Goal: Transaction & Acquisition: Purchase product/service

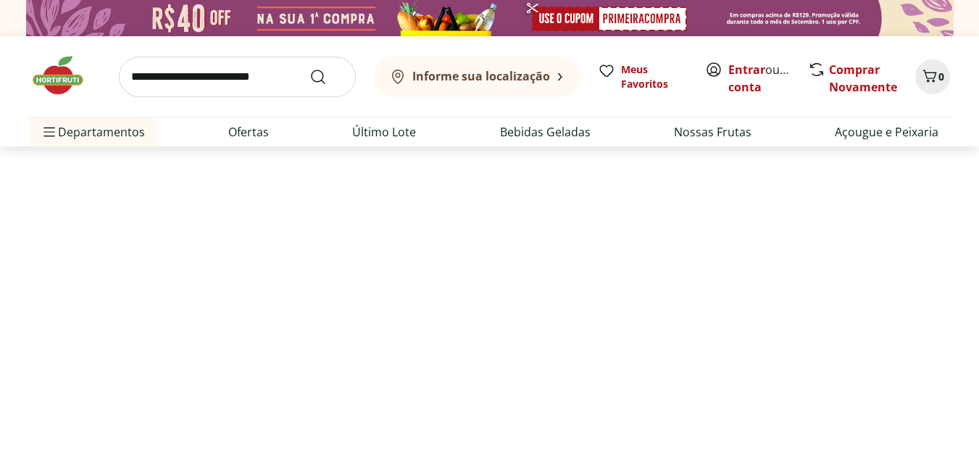
select select "**********"
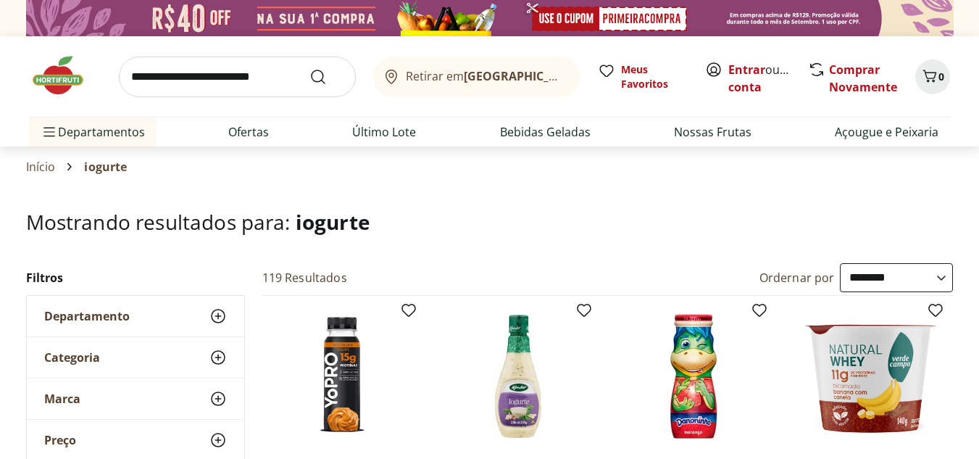
click at [588, 17] on img at bounding box center [489, 18] width 927 height 36
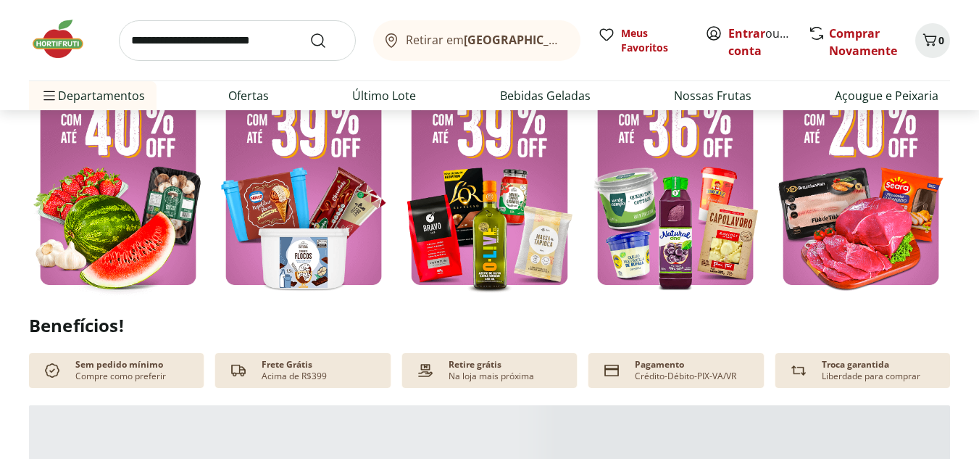
scroll to position [435, 0]
click at [467, 167] on img at bounding box center [489, 176] width 178 height 238
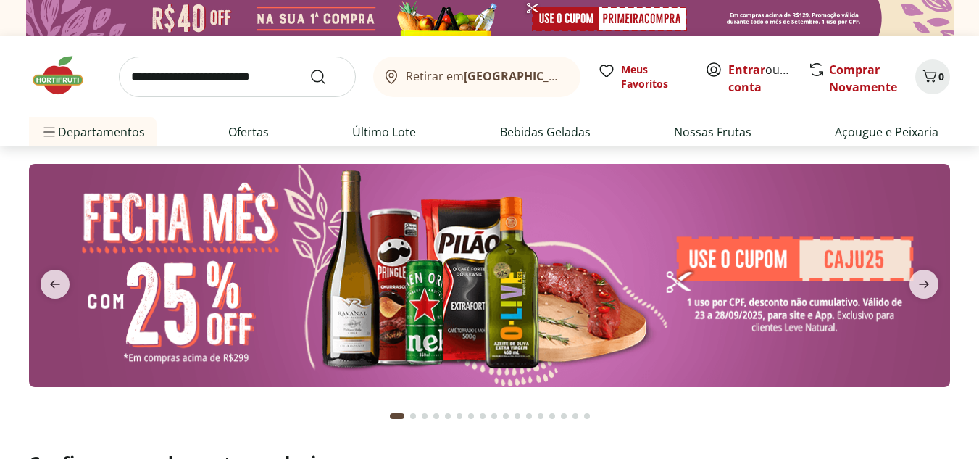
select select "**********"
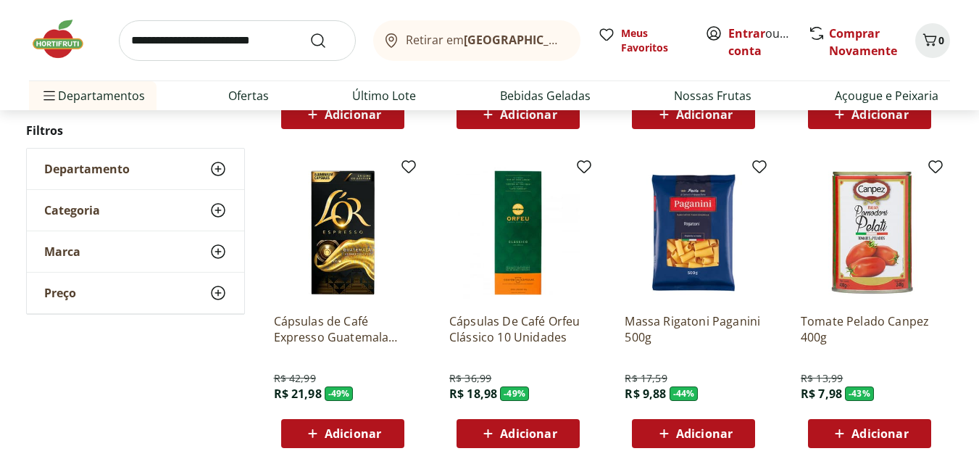
scroll to position [435, 0]
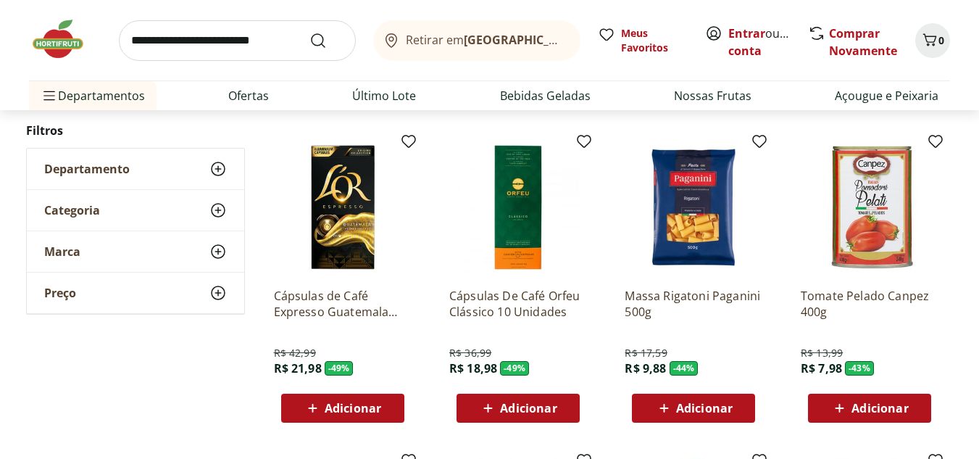
click at [514, 195] on img at bounding box center [518, 207] width 138 height 138
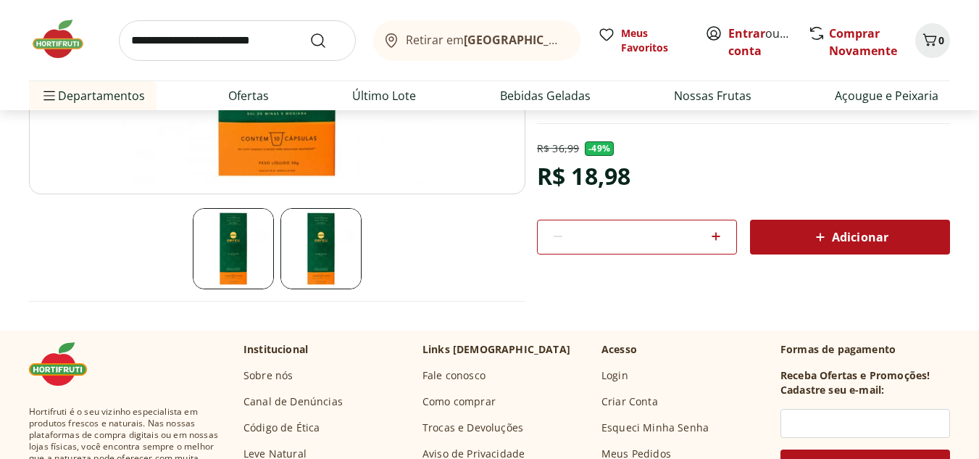
scroll to position [362, 0]
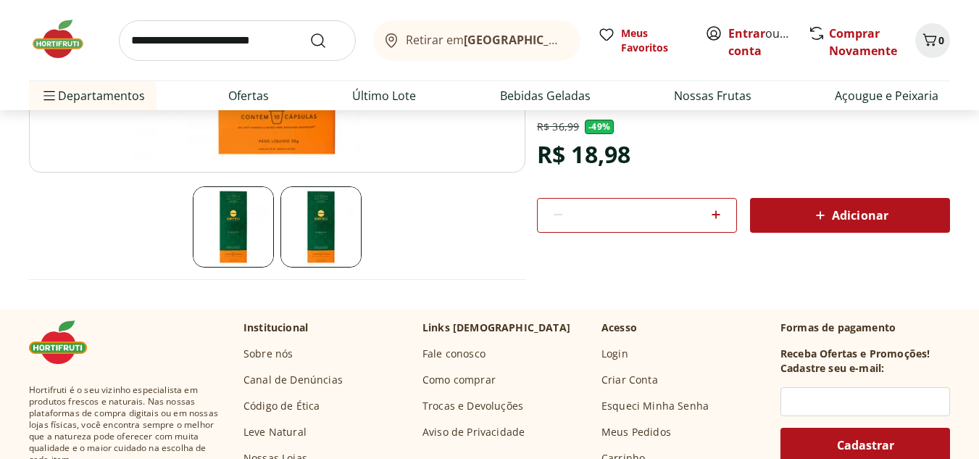
click at [330, 217] on img at bounding box center [320, 226] width 81 height 81
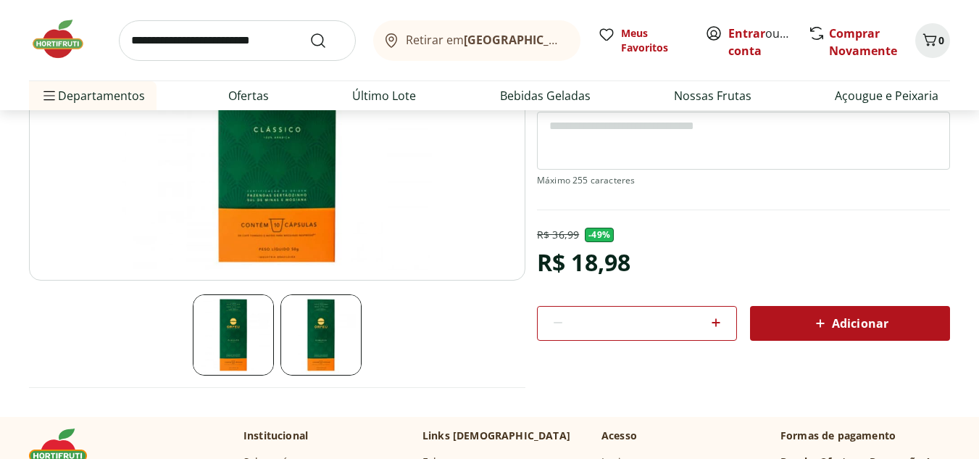
scroll to position [290, 0]
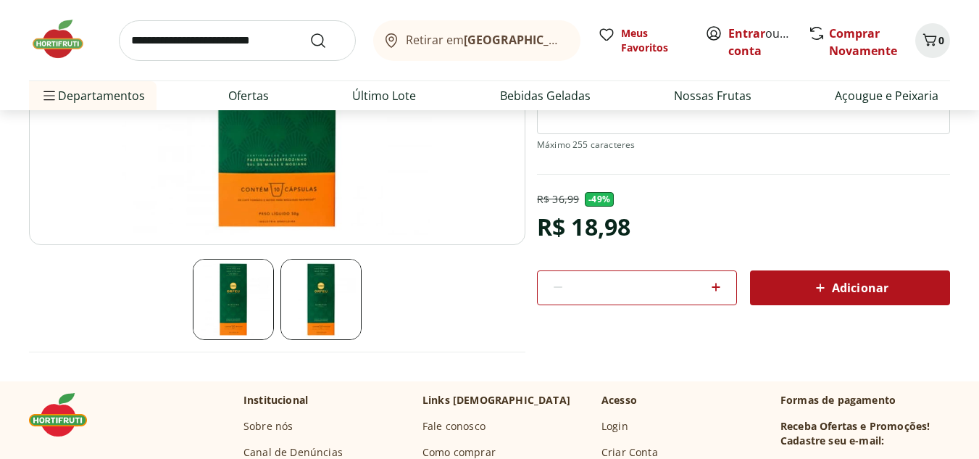
click at [714, 281] on icon at bounding box center [715, 286] width 17 height 17
click at [556, 285] on icon at bounding box center [557, 286] width 17 height 17
type input "*"
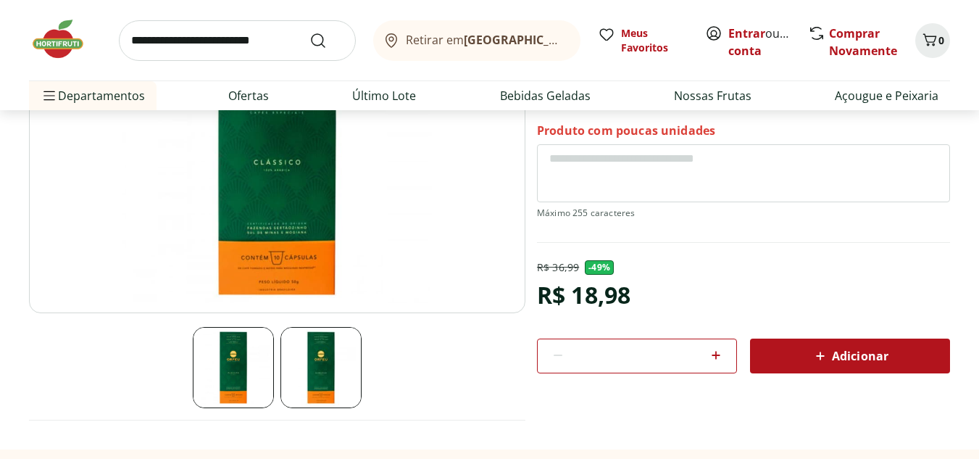
scroll to position [0, 0]
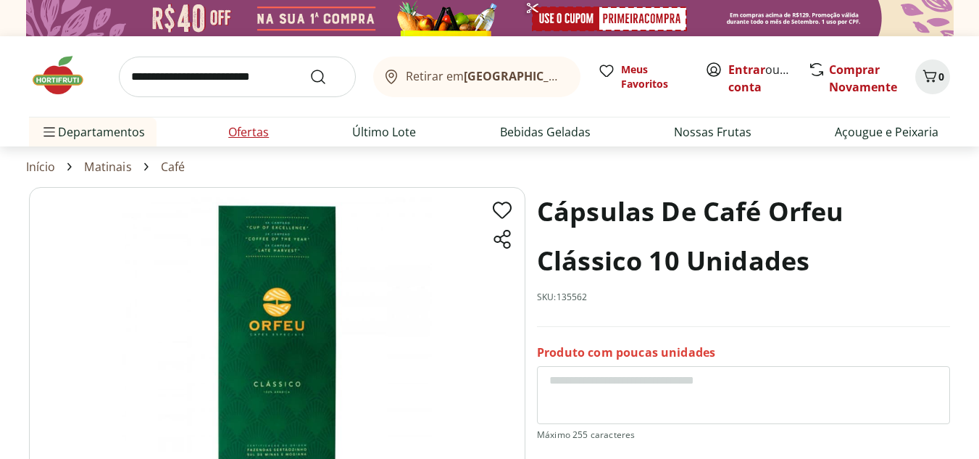
click at [243, 128] on link "Ofertas" at bounding box center [248, 131] width 41 height 17
select select "**********"
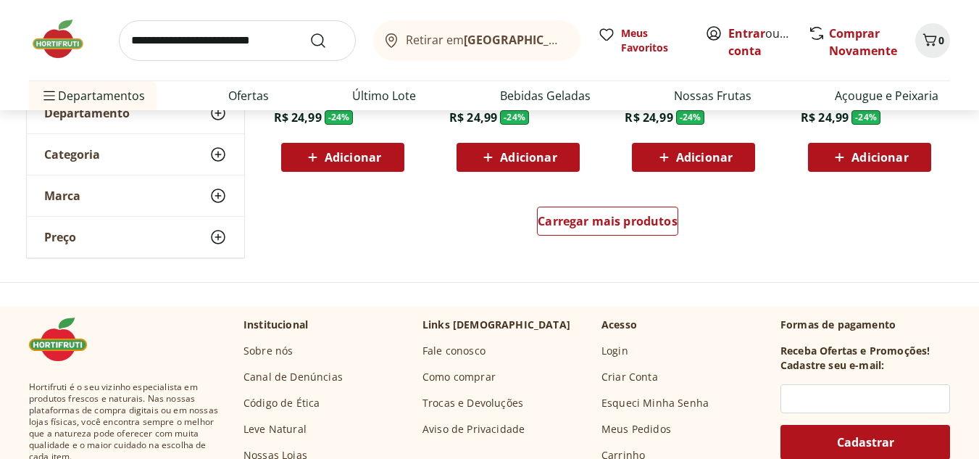
scroll to position [1014, 0]
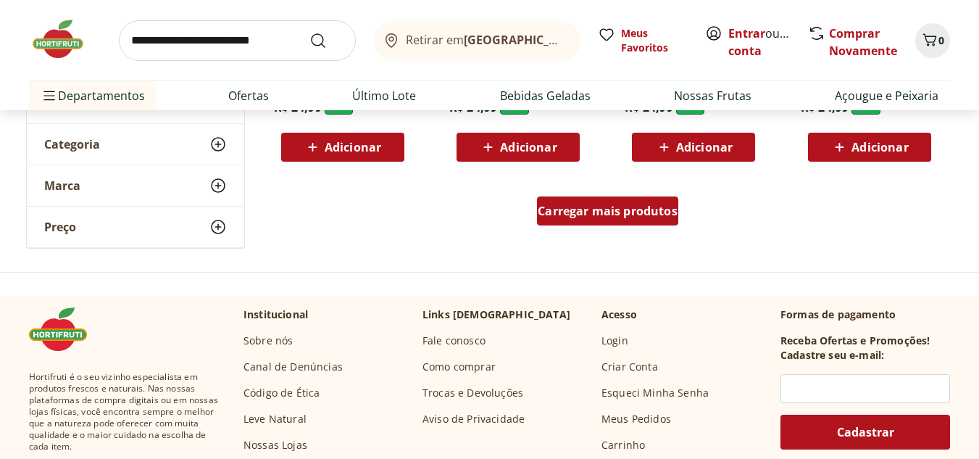
click at [613, 214] on span "Carregar mais produtos" at bounding box center [608, 211] width 140 height 12
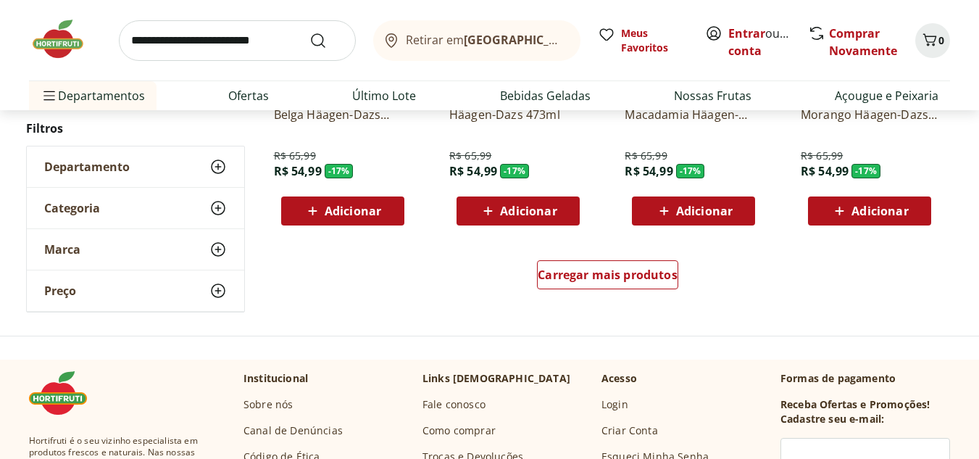
scroll to position [1884, 0]
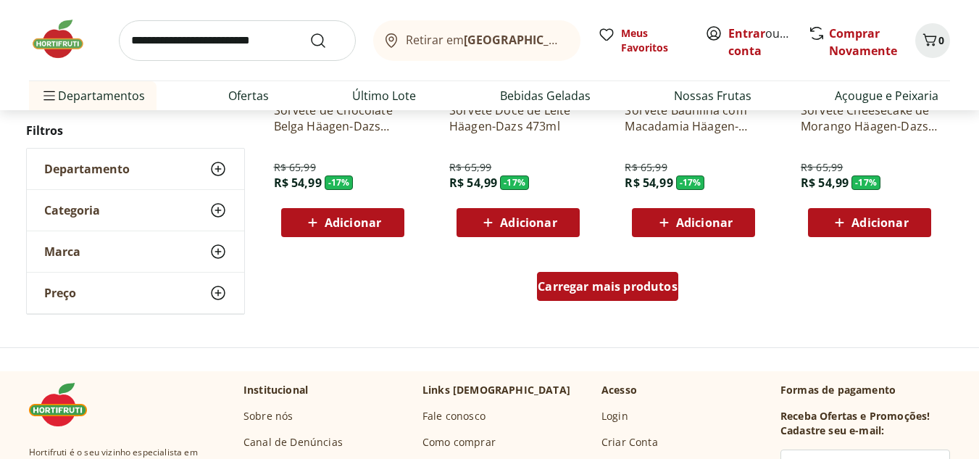
click at [605, 287] on span "Carregar mais produtos" at bounding box center [608, 286] width 140 height 12
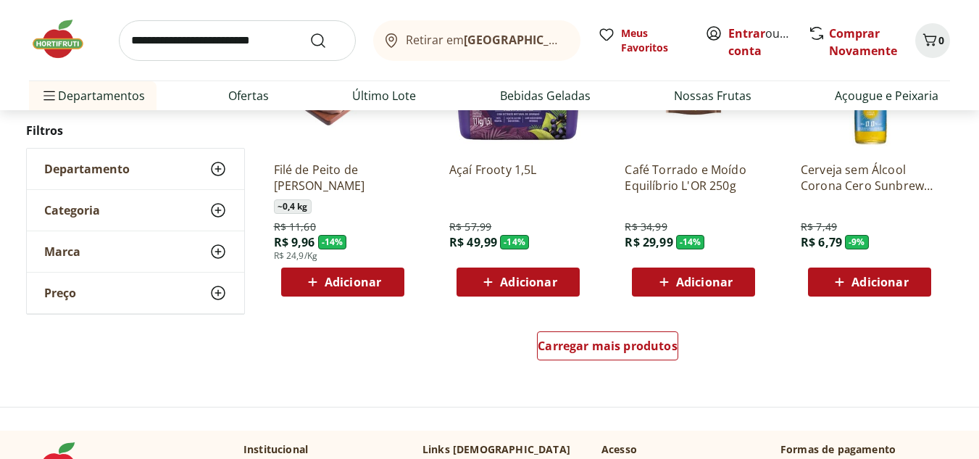
scroll to position [2825, 0]
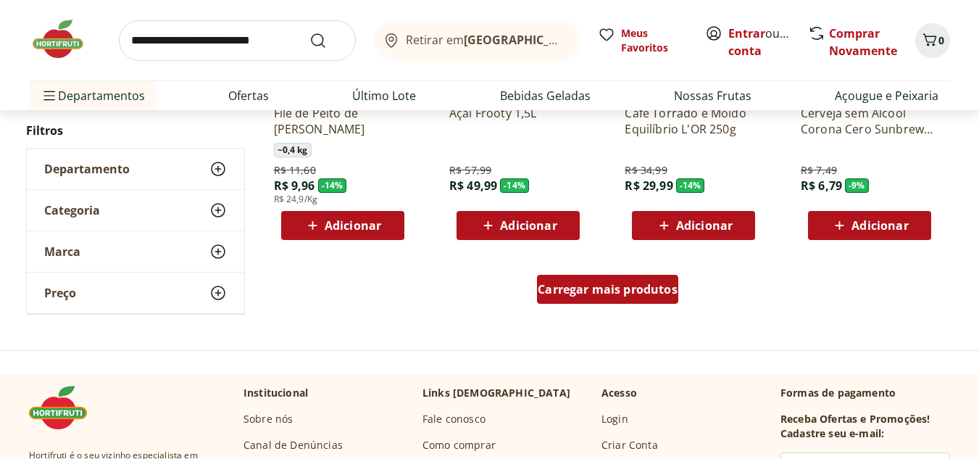
click at [621, 285] on span "Carregar mais produtos" at bounding box center [608, 289] width 140 height 12
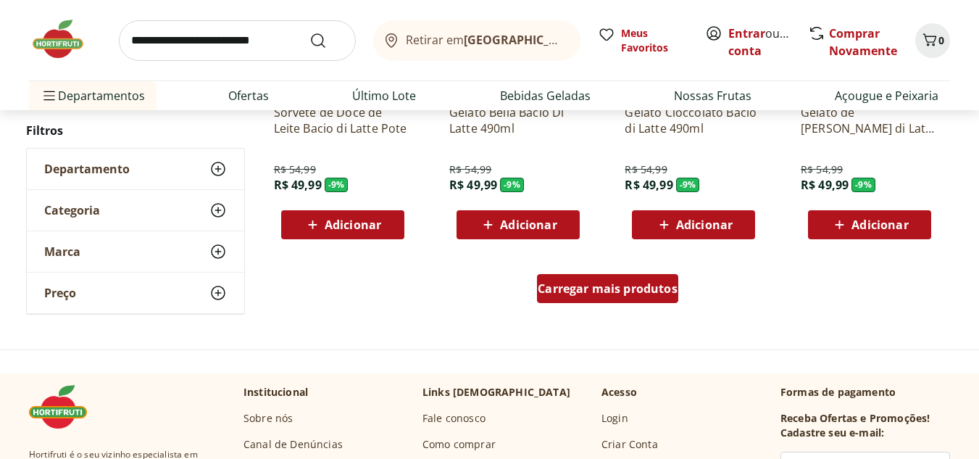
scroll to position [3767, 0]
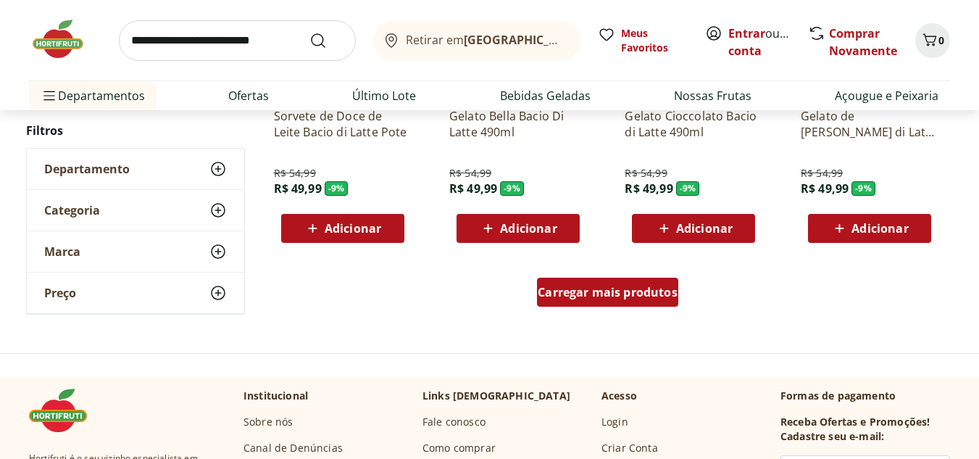
click at [619, 288] on span "Carregar mais produtos" at bounding box center [608, 292] width 140 height 12
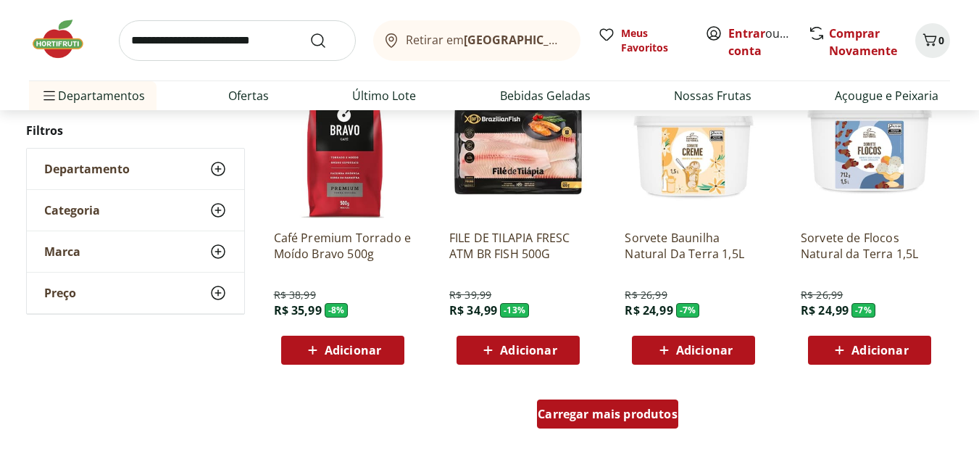
scroll to position [4637, 0]
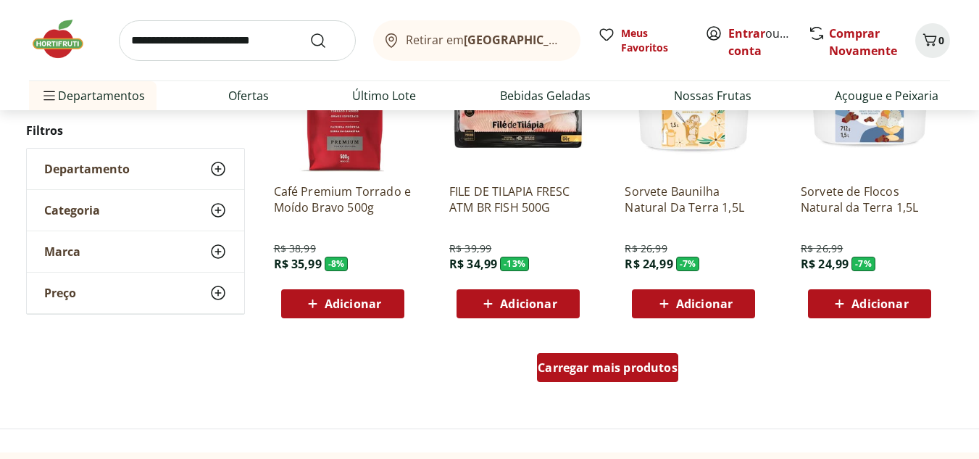
click at [622, 365] on span "Carregar mais produtos" at bounding box center [608, 368] width 140 height 12
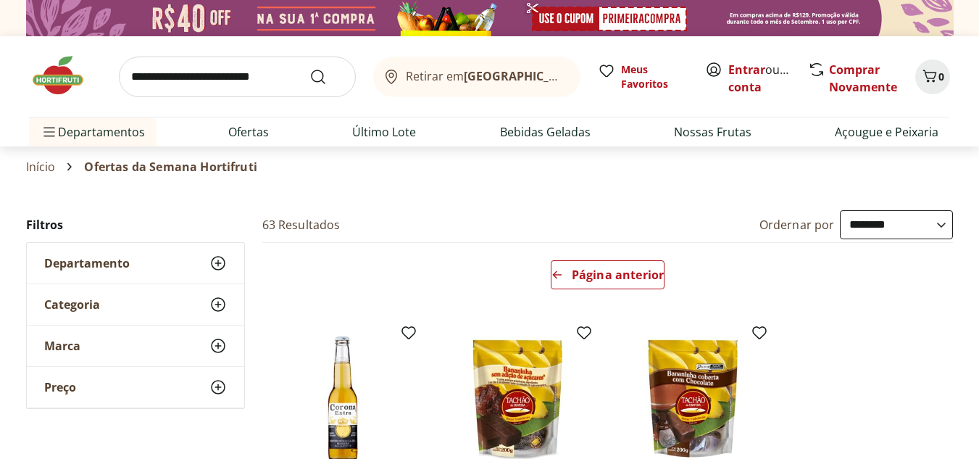
click at [422, 10] on img at bounding box center [489, 18] width 927 height 36
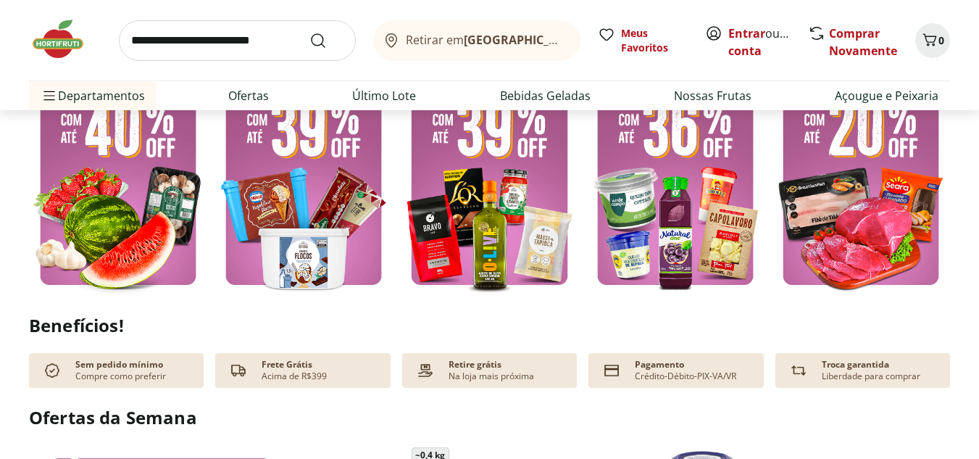
scroll to position [435, 0]
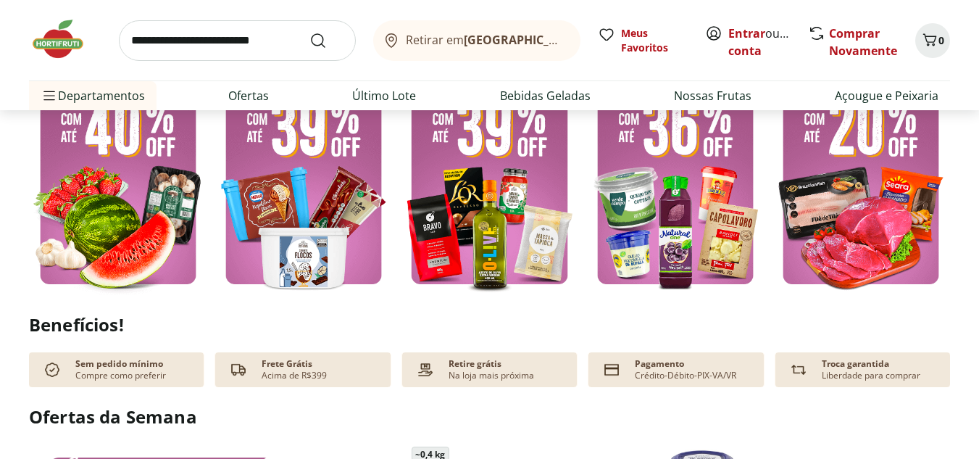
click at [487, 376] on p "Na loja mais próxima" at bounding box center [490, 375] width 85 height 12
click at [467, 239] on img at bounding box center [489, 176] width 178 height 238
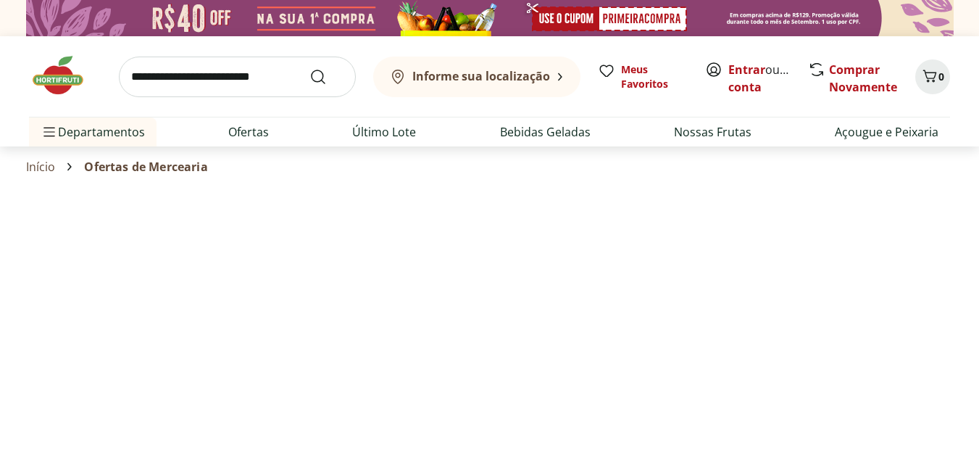
select select "**********"
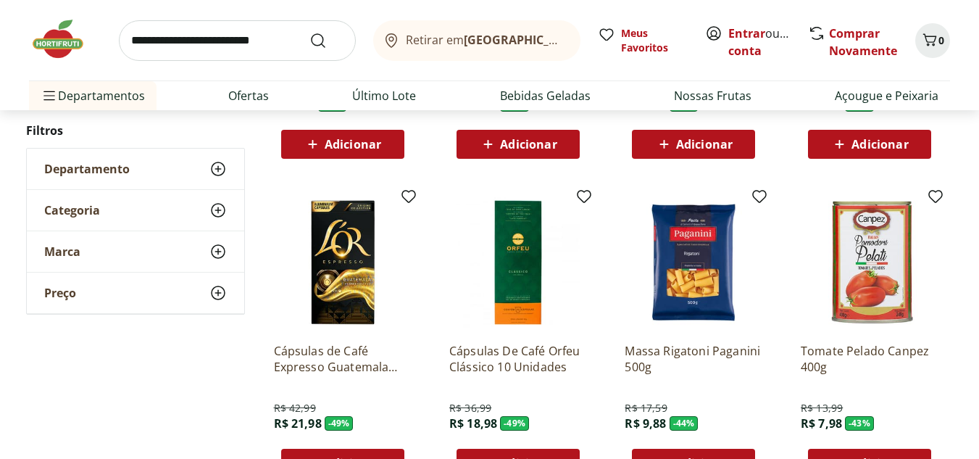
scroll to position [435, 0]
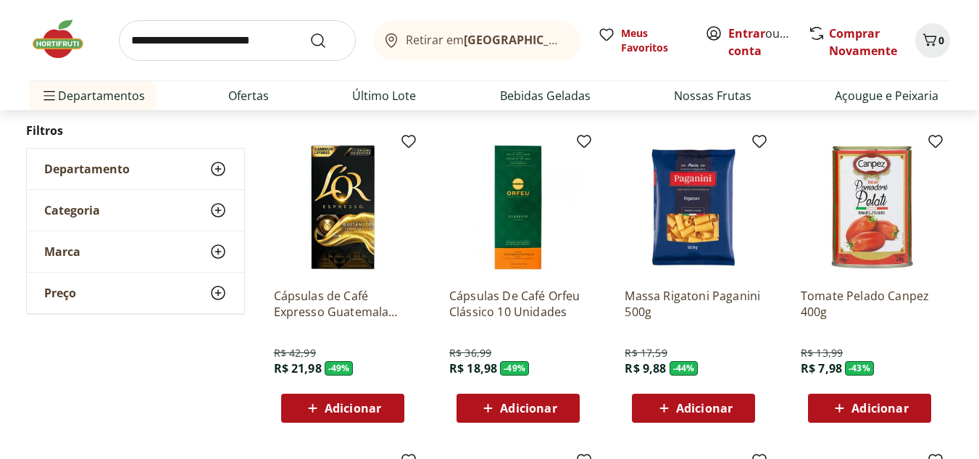
click at [509, 203] on img at bounding box center [518, 207] width 138 height 138
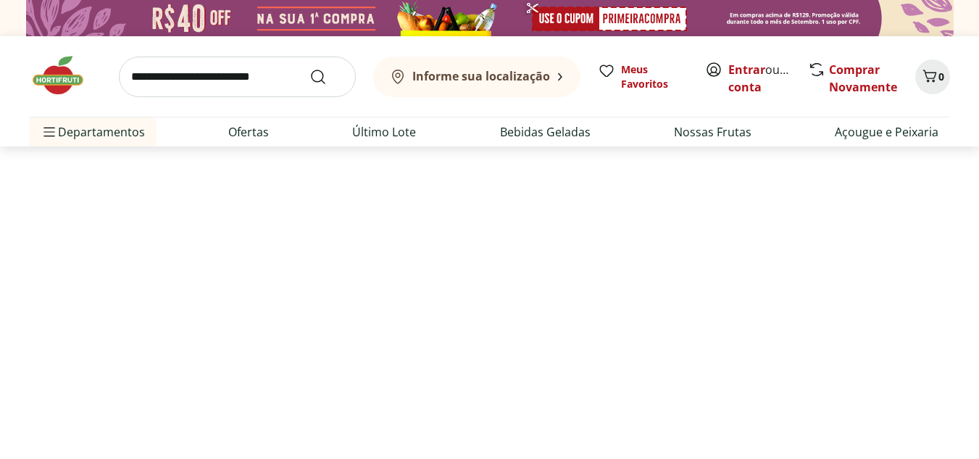
scroll to position [435, 0]
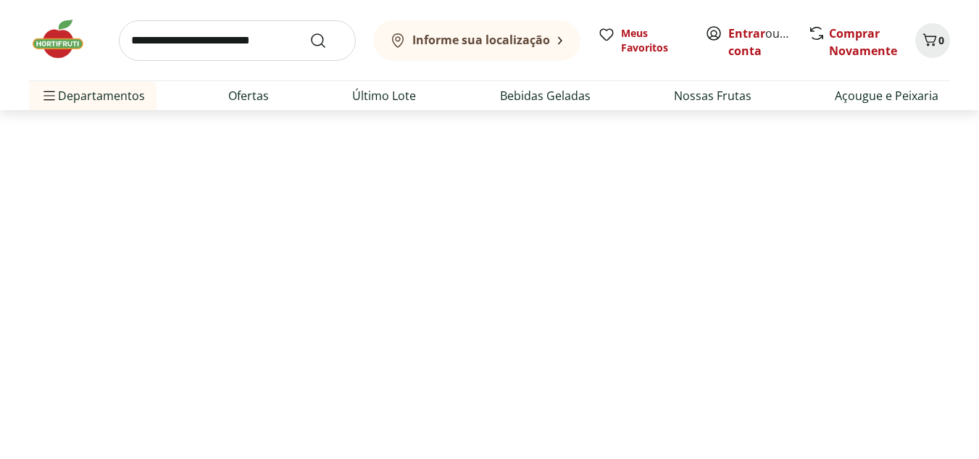
select select "**********"
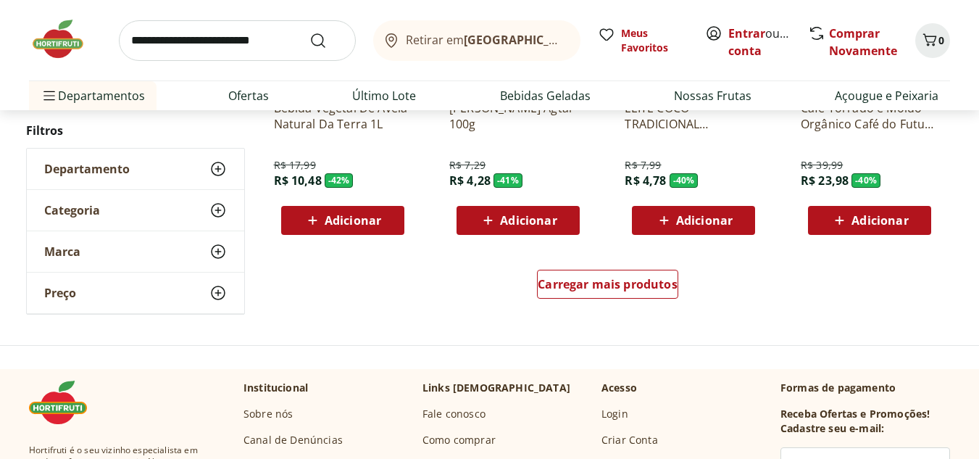
scroll to position [942, 0]
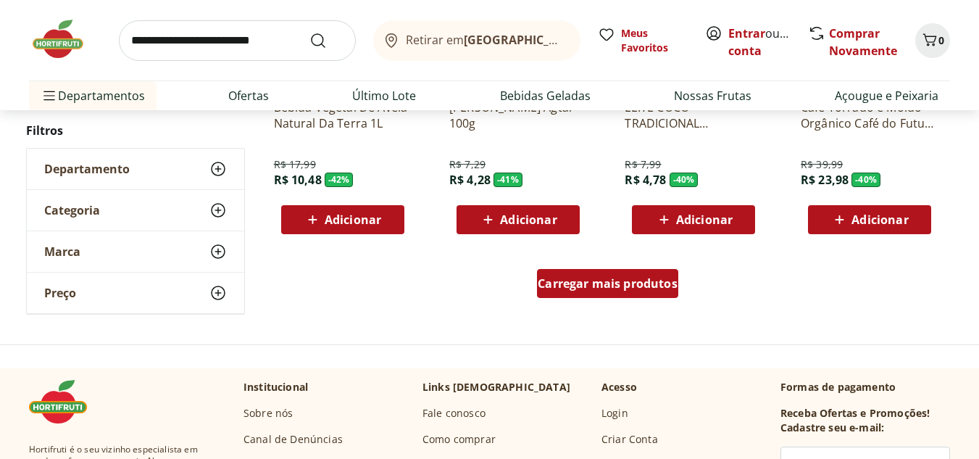
click at [567, 288] on span "Carregar mais produtos" at bounding box center [608, 283] width 140 height 12
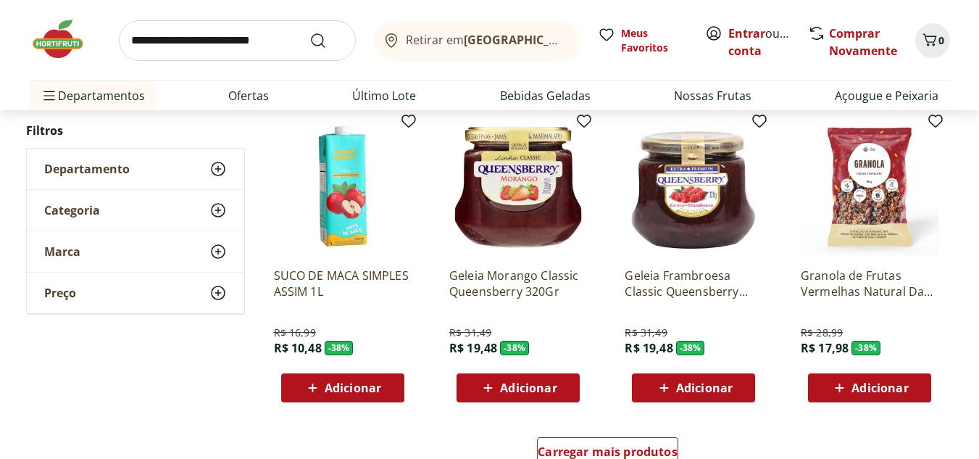
scroll to position [1811, 0]
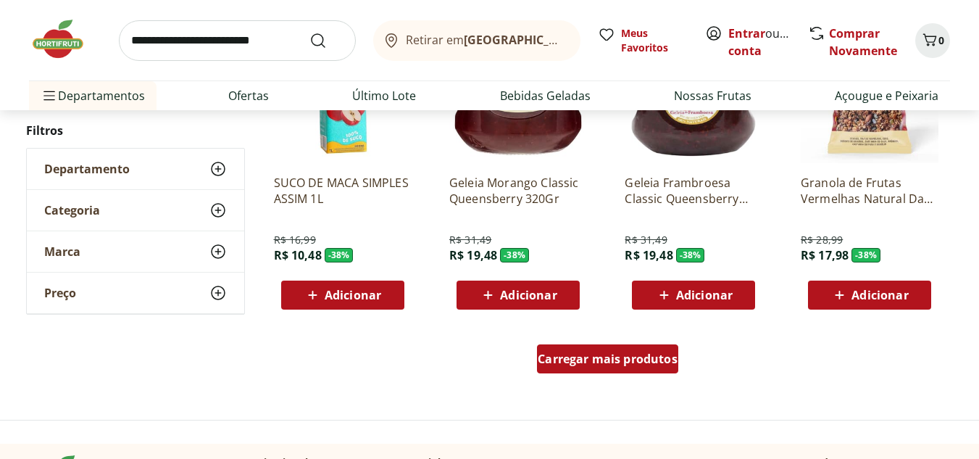
click at [626, 356] on span "Carregar mais produtos" at bounding box center [608, 359] width 140 height 12
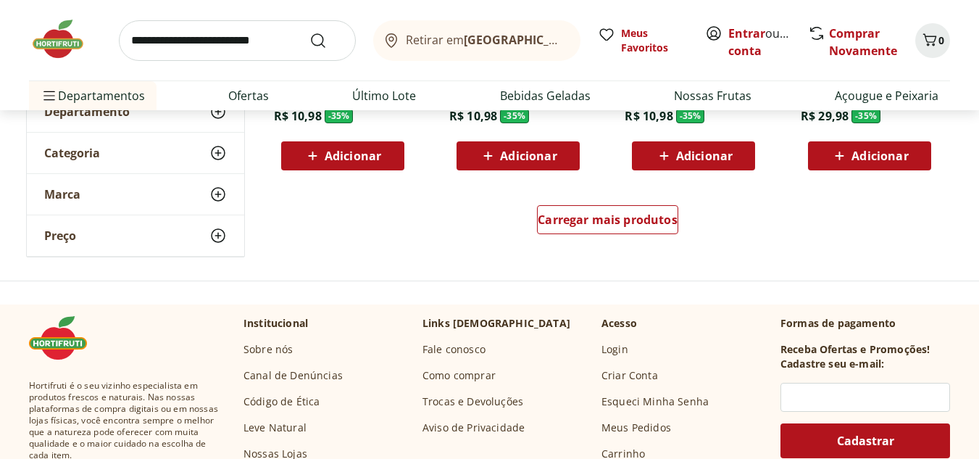
scroll to position [2898, 0]
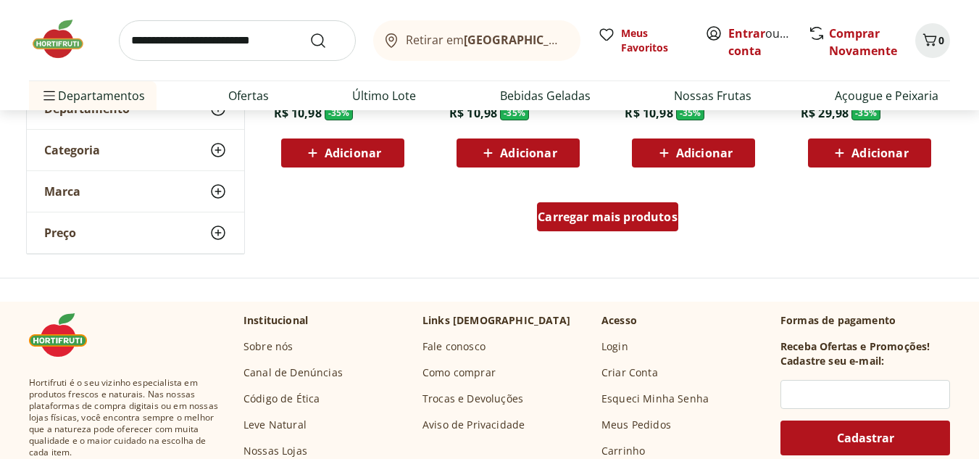
click at [593, 218] on span "Carregar mais produtos" at bounding box center [608, 217] width 140 height 12
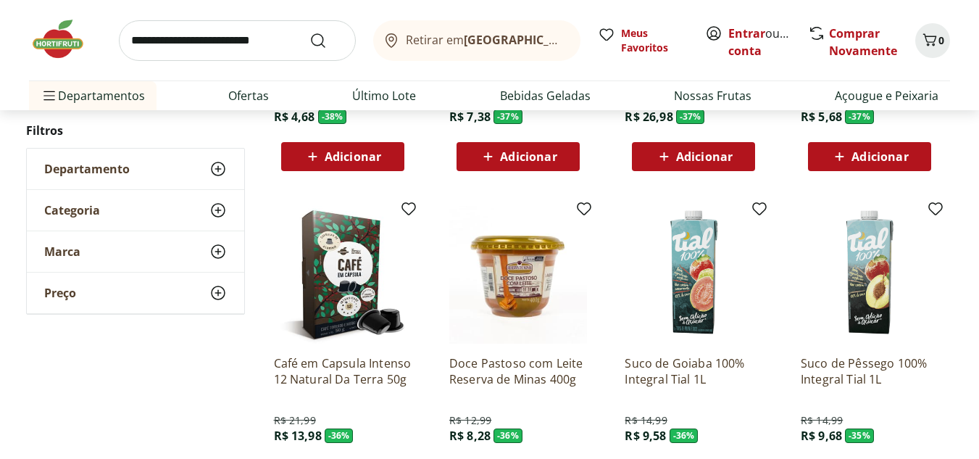
scroll to position [2246, 0]
